Goal: Navigation & Orientation: Find specific page/section

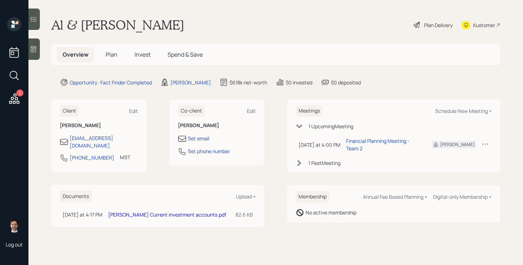
click at [111, 51] on span "Plan" at bounding box center [112, 55] width 12 height 8
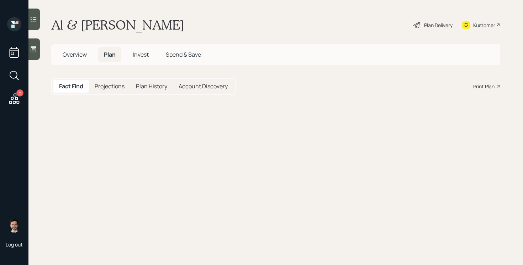
click at [106, 51] on span "Plan" at bounding box center [110, 55] width 12 height 8
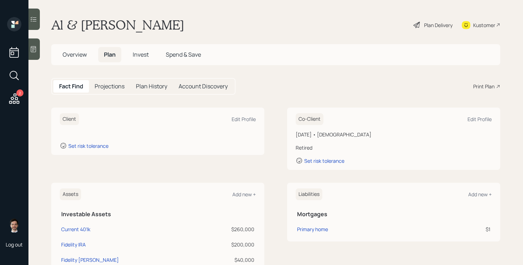
click at [67, 52] on span "Overview" at bounding box center [75, 55] width 24 height 8
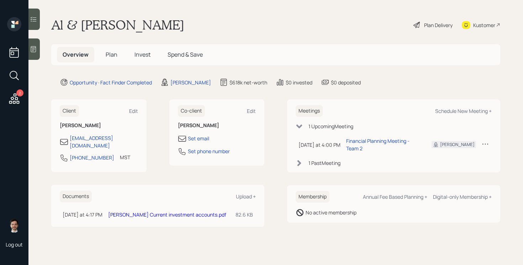
click at [164, 211] on link "[PERSON_NAME] Current investment accounts.pdf" at bounding box center [167, 214] width 118 height 7
click at [109, 52] on span "Plan" at bounding box center [112, 55] width 12 height 8
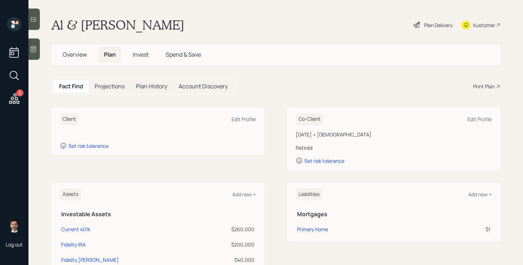
click at [310, 88] on div "Fact Find Projections Plan History Account Discovery Print Plan" at bounding box center [275, 86] width 449 height 17
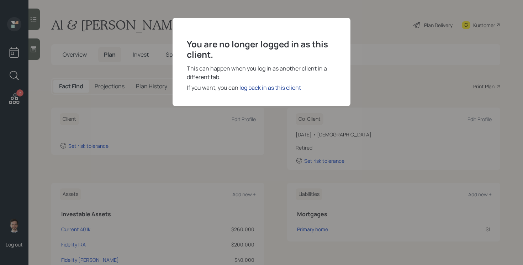
click at [275, 91] on div "log back in as this client" at bounding box center [271, 87] width 62 height 9
